Goal: Task Accomplishment & Management: Complete application form

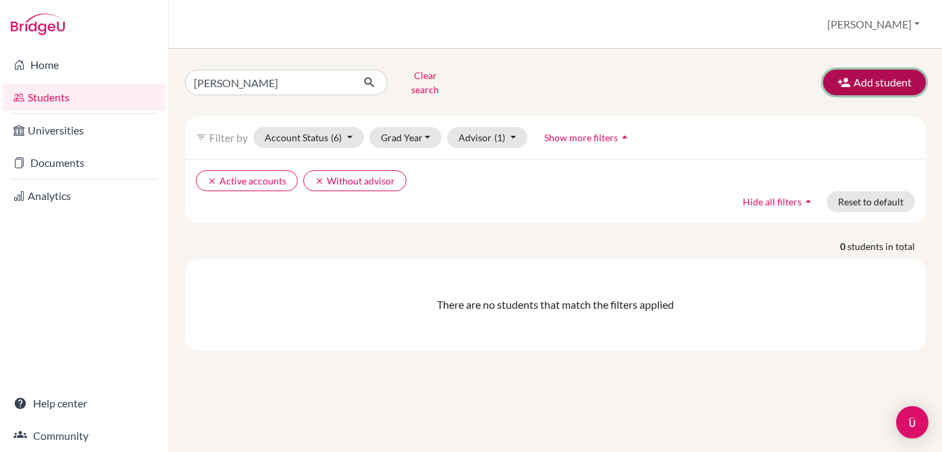
click at [889, 82] on button "Add student" at bounding box center [874, 83] width 103 height 26
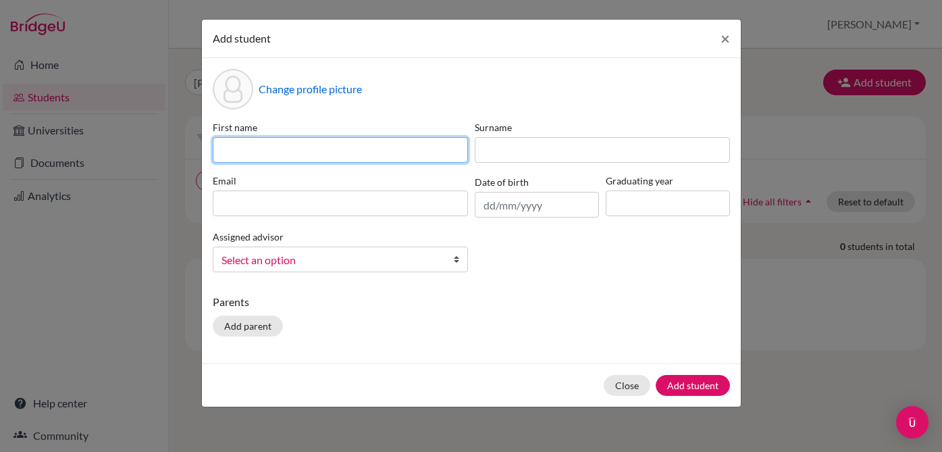
click at [405, 142] on input at bounding box center [340, 150] width 255 height 26
type input "[PERSON_NAME]"
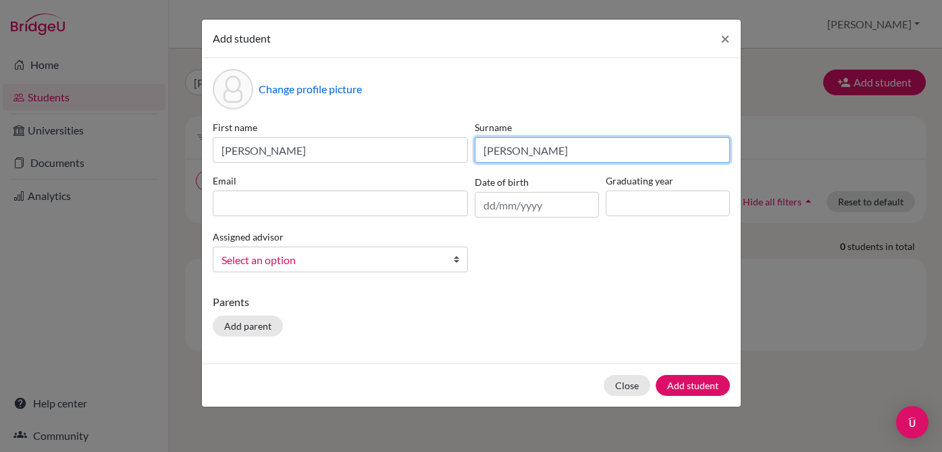
type input "[PERSON_NAME]"
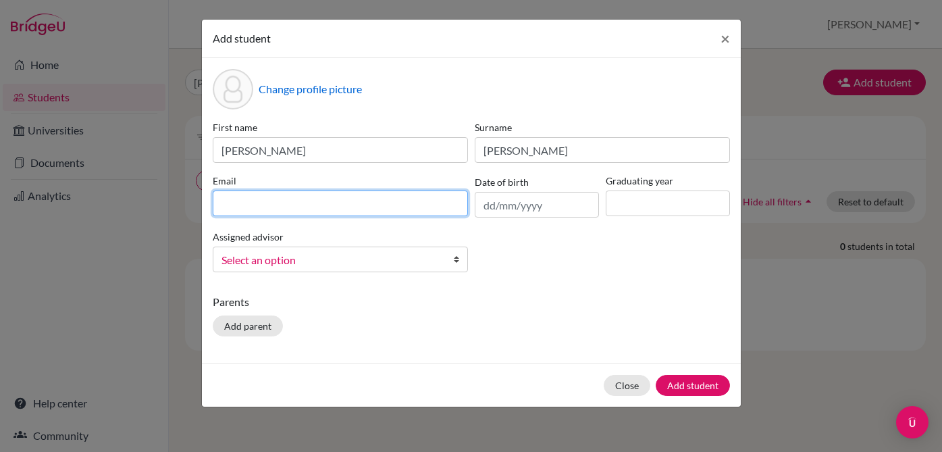
paste input "[EMAIL_ADDRESS][DOMAIN_NAME]"
type input "[EMAIL_ADDRESS][DOMAIN_NAME]"
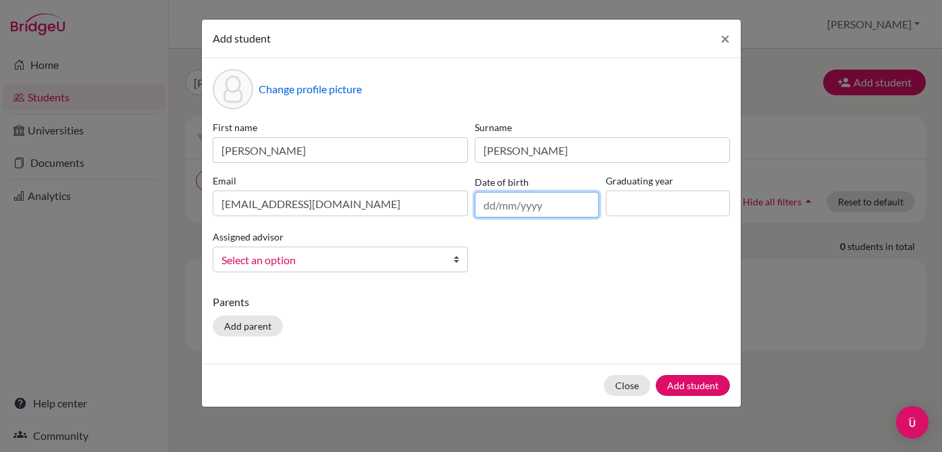
click at [521, 201] on input "text" at bounding box center [537, 205] width 124 height 26
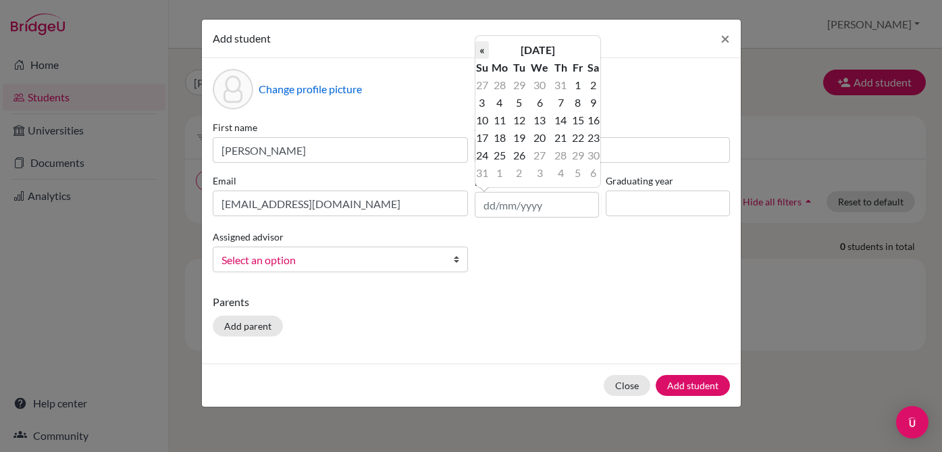
click at [485, 51] on th "«" at bounding box center [482, 50] width 14 height 18
click at [522, 151] on td "27" at bounding box center [518, 155] width 17 height 18
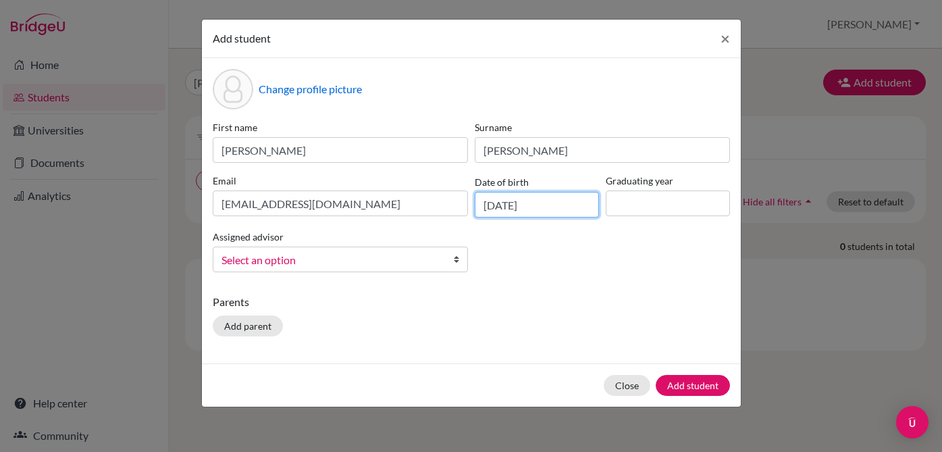
click at [537, 211] on input "[DATE]" at bounding box center [537, 205] width 124 height 26
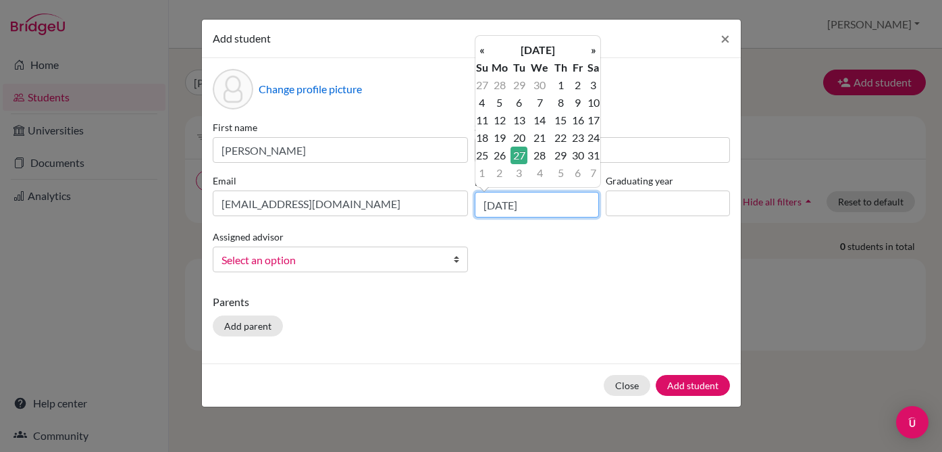
click at [543, 210] on input "[DATE]" at bounding box center [537, 205] width 124 height 26
type input "[DATE]"
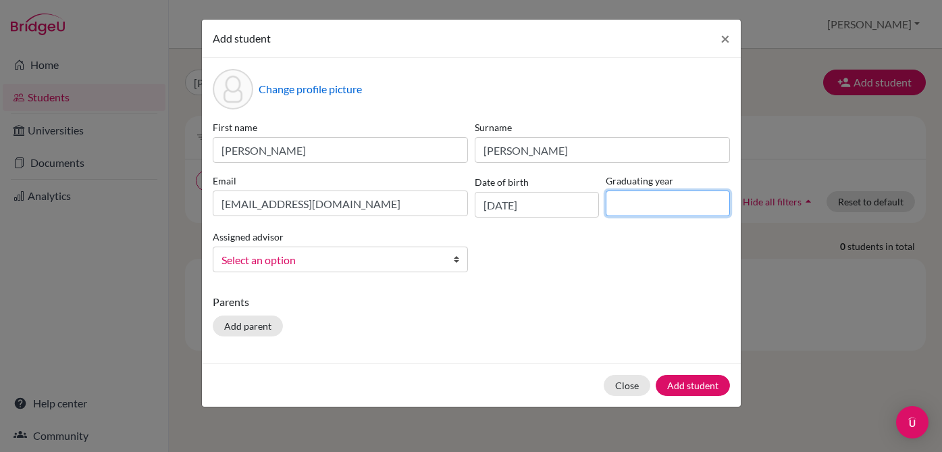
click at [631, 210] on input at bounding box center [668, 203] width 124 height 26
type input "2026"
click at [371, 255] on span "Select an option" at bounding box center [331, 260] width 220 height 18
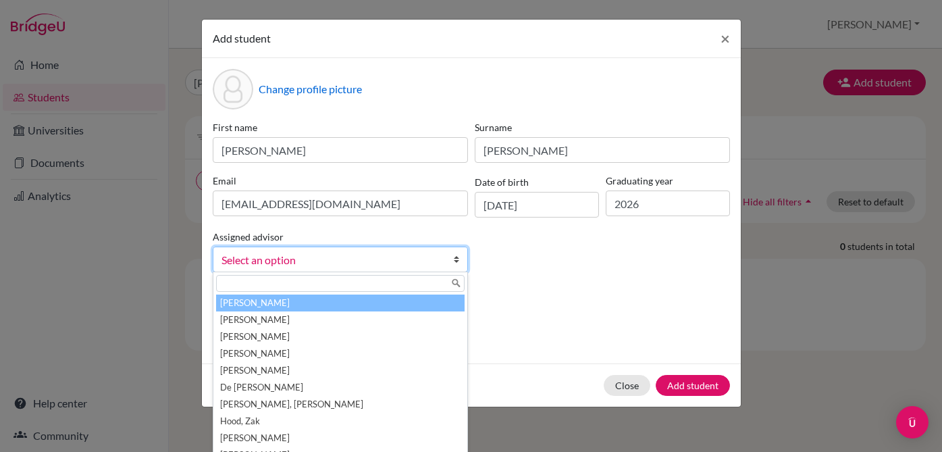
click at [344, 304] on li "[PERSON_NAME]" at bounding box center [340, 302] width 248 height 17
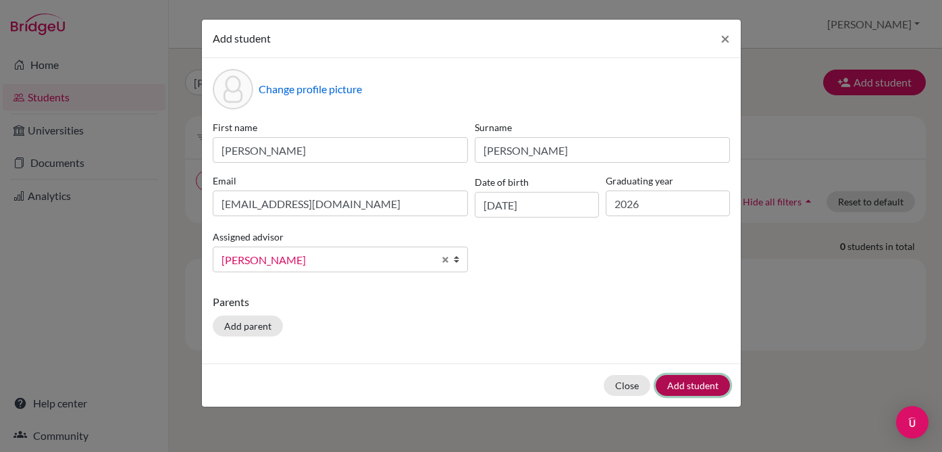
click at [678, 385] on button "Add student" at bounding box center [693, 385] width 74 height 21
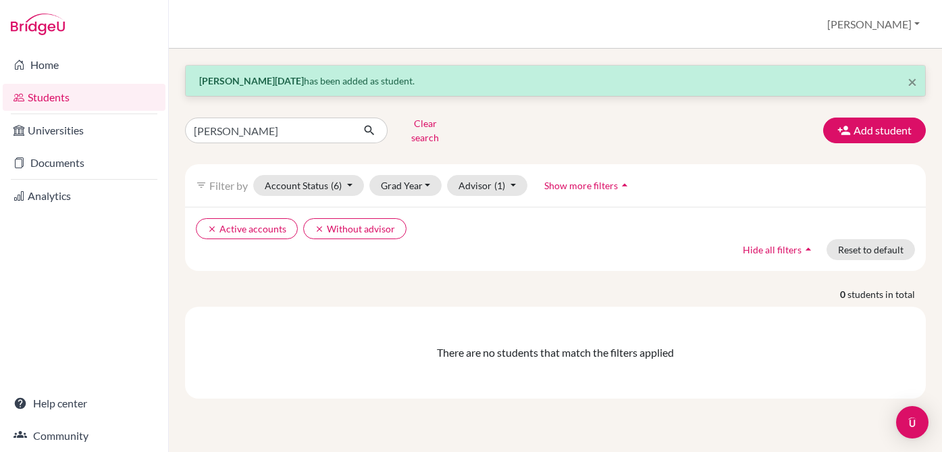
click at [422, 275] on div "× [PERSON_NAME][DATE] has been added as student. [PERSON_NAME] search Add stude…" at bounding box center [555, 231] width 741 height 333
click at [85, 69] on link "Home" at bounding box center [84, 64] width 163 height 27
